Goal: Transaction & Acquisition: Purchase product/service

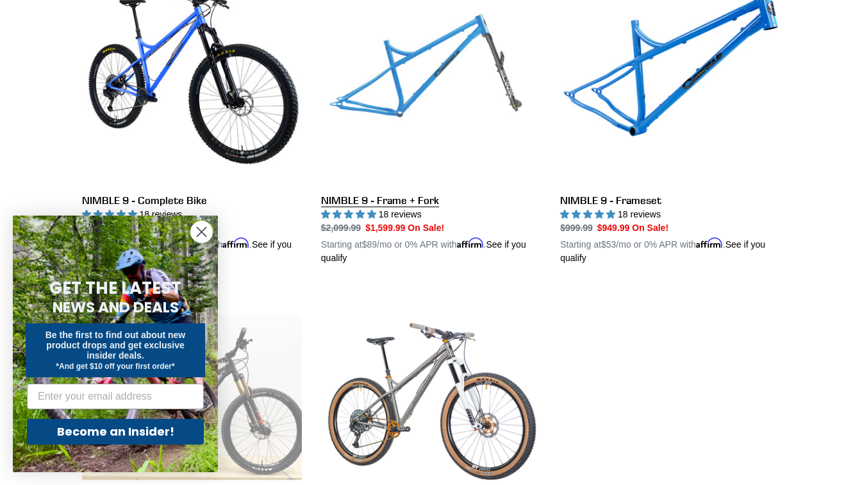
scroll to position [417, 0]
click at [394, 199] on link "NIMBLE 9 - Frame + Fork" at bounding box center [431, 115] width 220 height 300
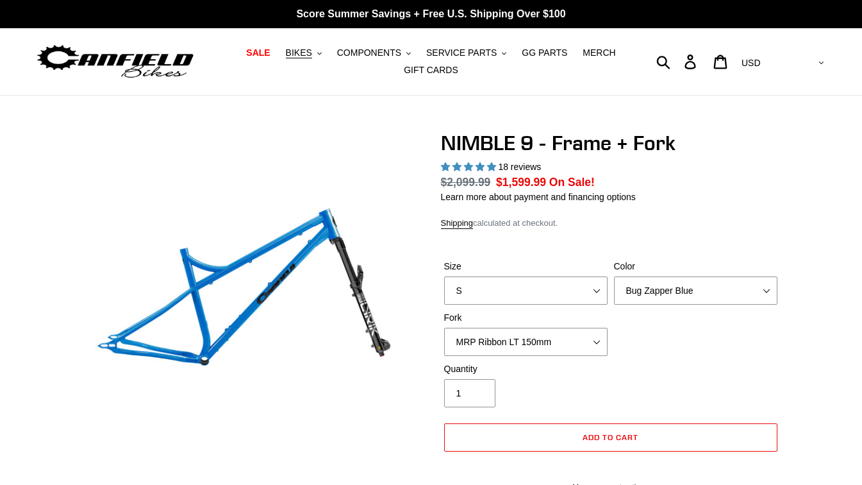
select select "highest-rating"
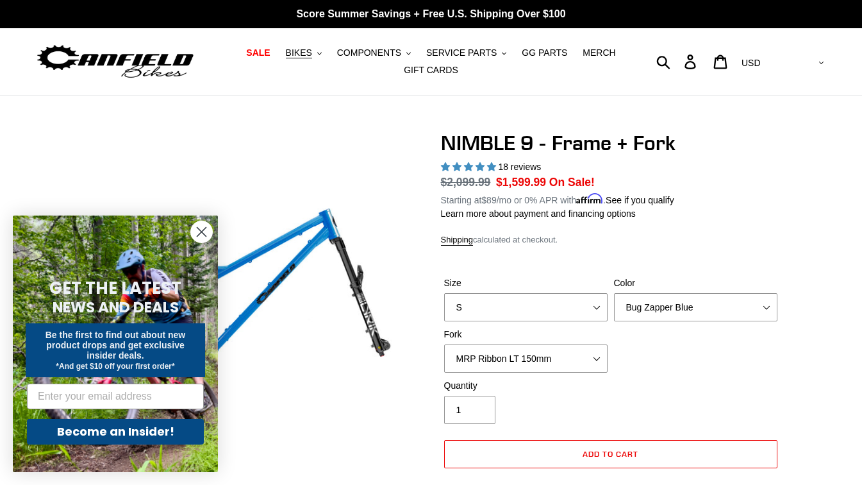
click at [203, 231] on icon "Close dialog" at bounding box center [201, 232] width 9 height 9
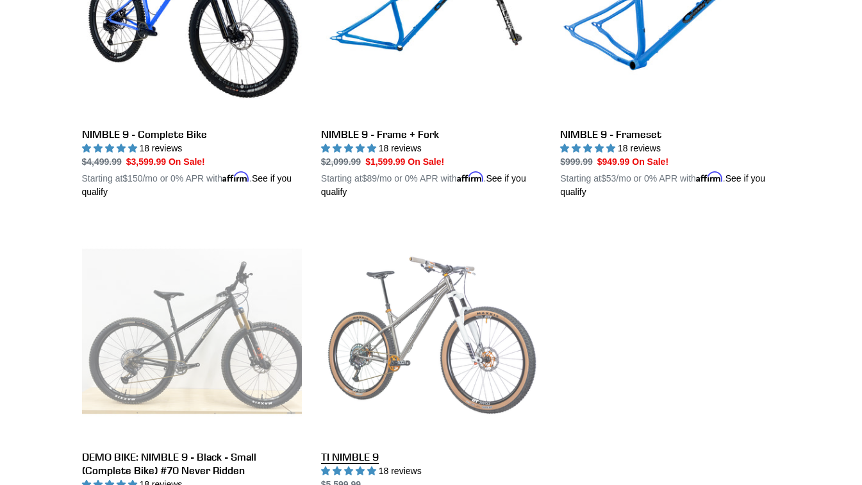
scroll to position [481, 0]
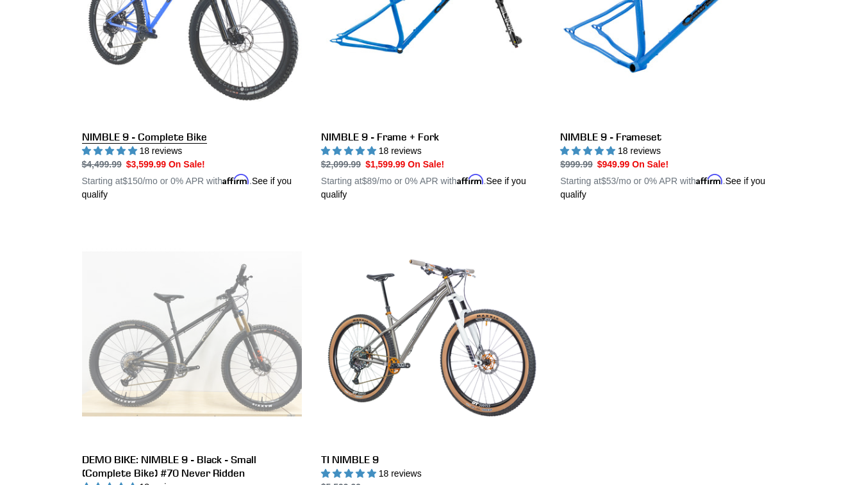
click at [140, 134] on link "NIMBLE 9 - Complete Bike" at bounding box center [192, 51] width 220 height 300
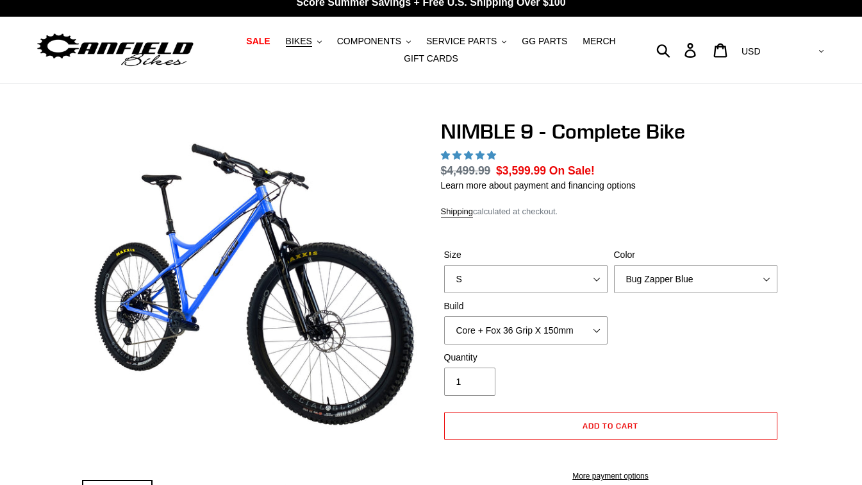
scroll to position [12, 0]
select select "highest-rating"
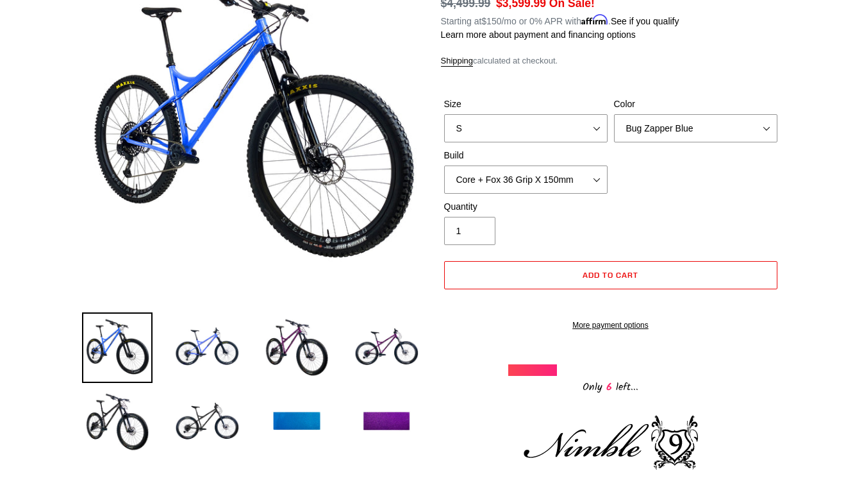
scroll to position [181, 0]
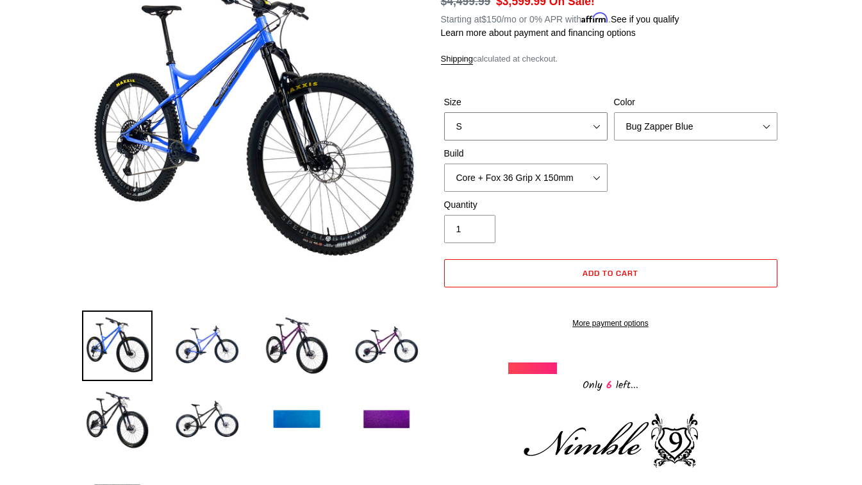
click at [600, 124] on select "S M L XL" at bounding box center [525, 126] width 163 height 28
select select "L"
click at [444, 112] on select "S M L XL" at bounding box center [525, 126] width 163 height 28
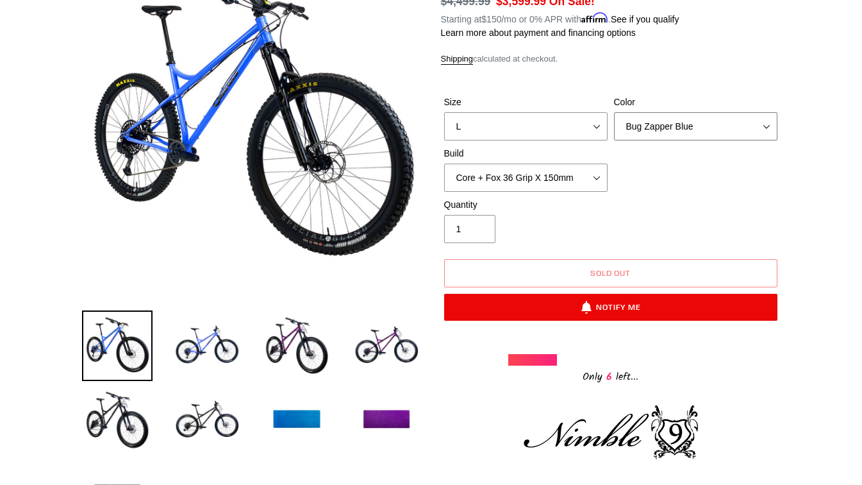
click at [729, 131] on select "Bug Zapper Blue Purple Haze - Sold Out Galaxy Black" at bounding box center [695, 126] width 163 height 28
select select "Galaxy Black"
click at [614, 112] on select "Bug Zapper Blue Purple Haze - Sold Out Galaxy Black" at bounding box center [695, 126] width 163 height 28
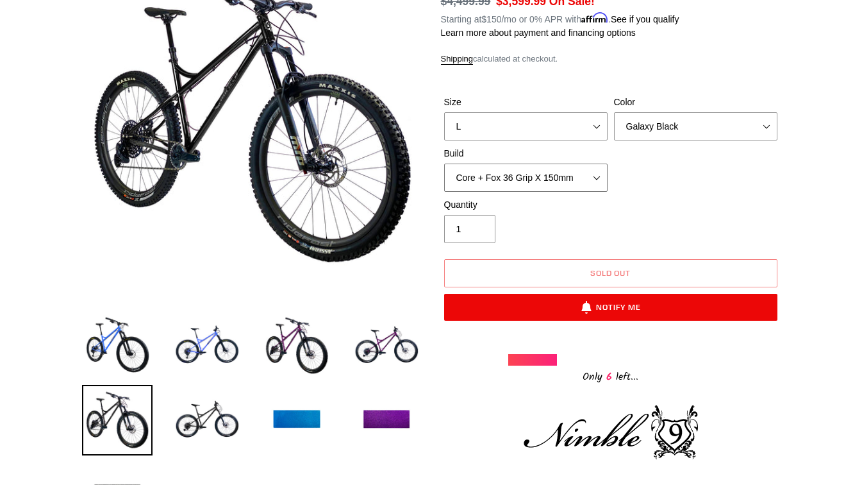
click at [594, 180] on select "Core + Fox 36 Grip X 150mm Pro + Fox 36 Grip X 150mm Core + RockShox Lyrik Ulti…" at bounding box center [525, 177] width 163 height 28
select select "Core + RockShox Lyrik Ultimate 150mm"
click at [444, 163] on select "Core + Fox 36 Grip X 150mm Pro + Fox 36 Grip X 150mm Core + RockShox Lyrik Ulti…" at bounding box center [525, 177] width 163 height 28
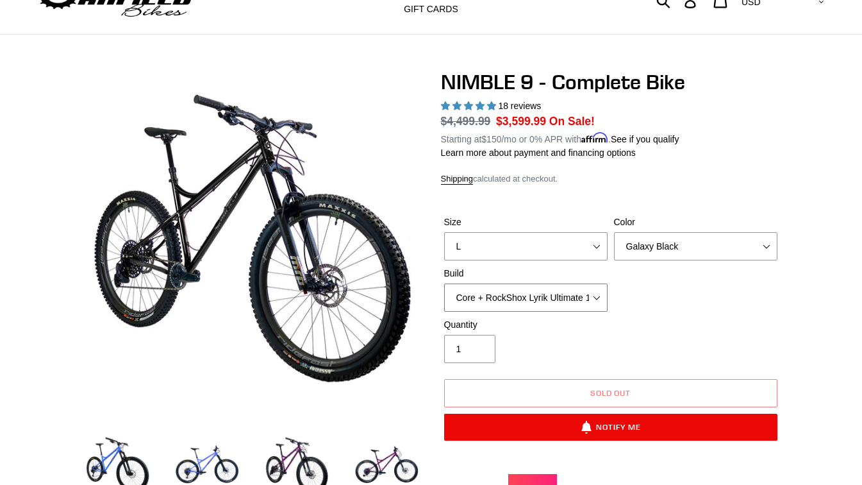
scroll to position [60, 0]
